Goal: Task Accomplishment & Management: Use online tool/utility

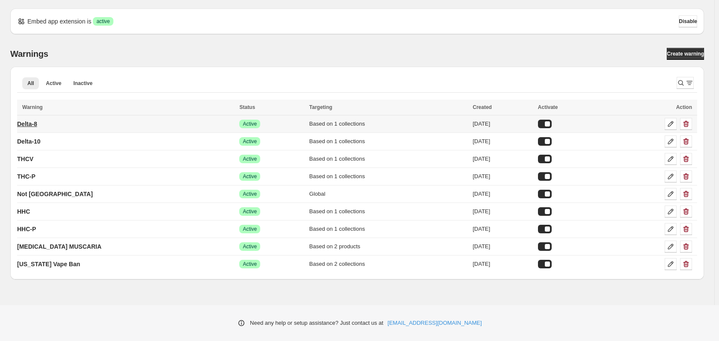
click at [37, 124] on p "Delta-8" at bounding box center [27, 124] width 20 height 9
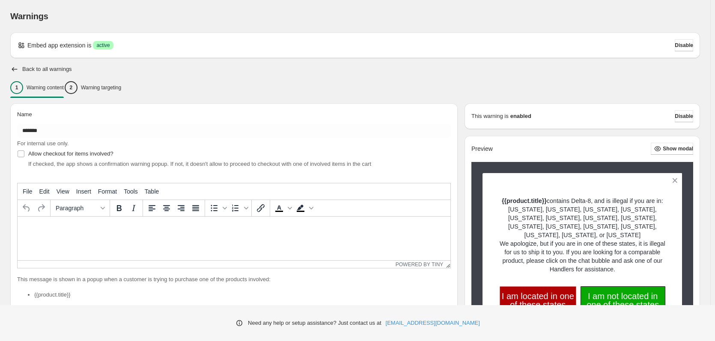
type input "*******"
type input "**********"
